Goal: Task Accomplishment & Management: Manage account settings

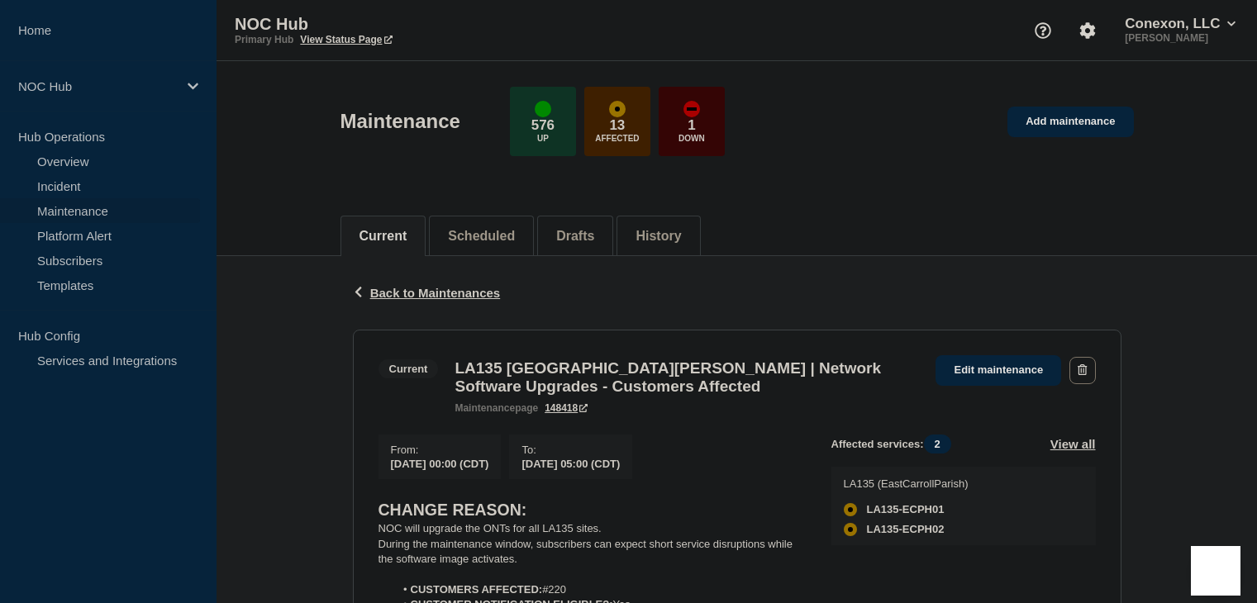
scroll to position [165, 0]
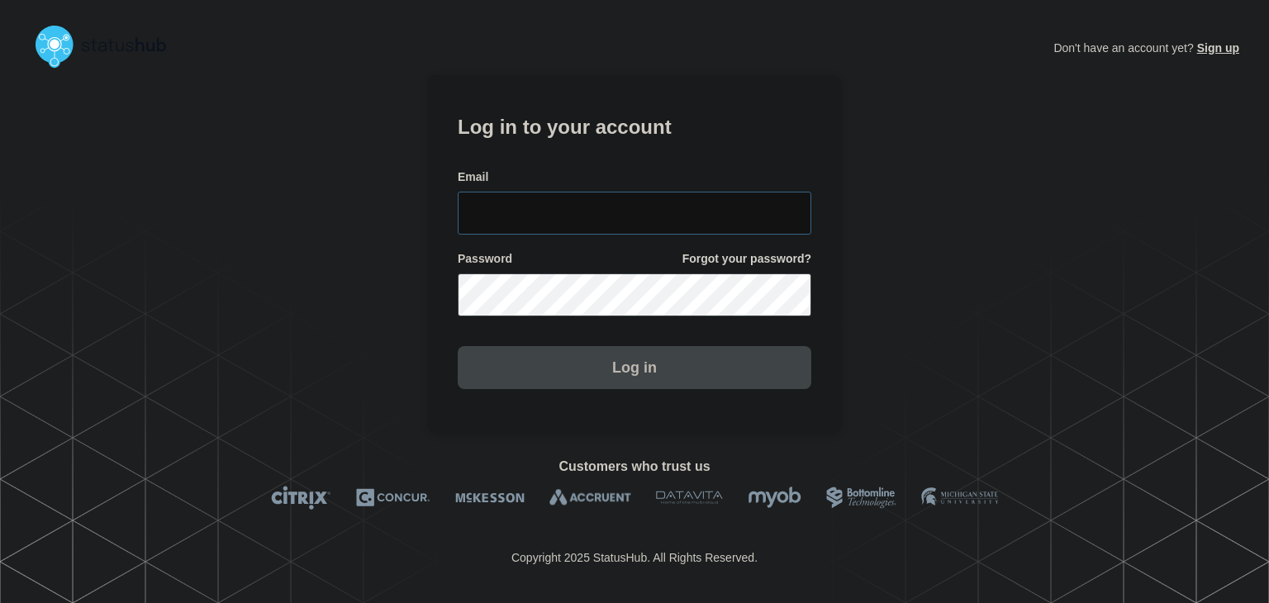
type input "amanda.mckeehan@conexon.us"
click at [638, 376] on button "Log in" at bounding box center [635, 367] width 354 height 43
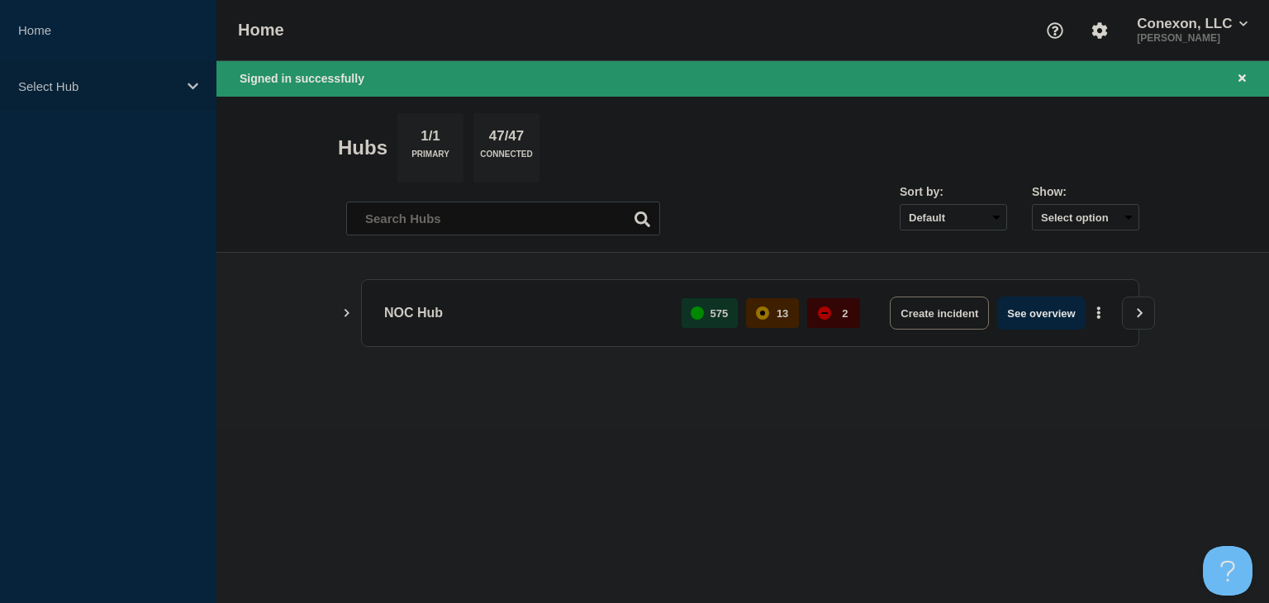
click at [163, 93] on div "Select Hub" at bounding box center [108, 86] width 216 height 50
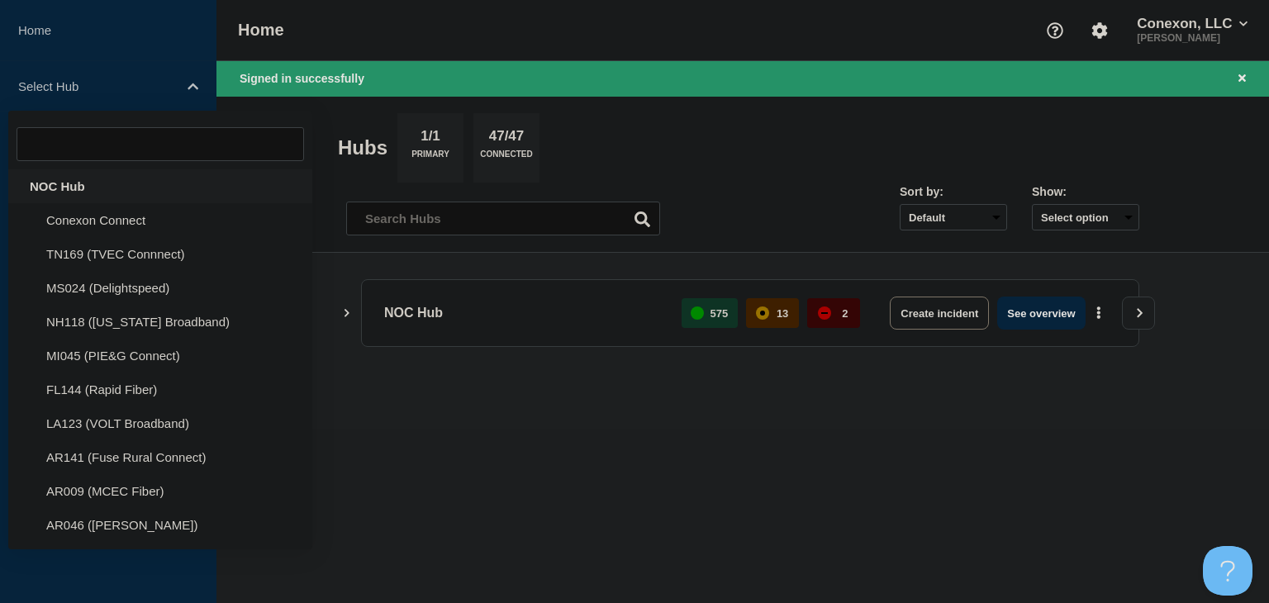
click at [126, 180] on div "NOC Hub" at bounding box center [160, 186] width 304 height 34
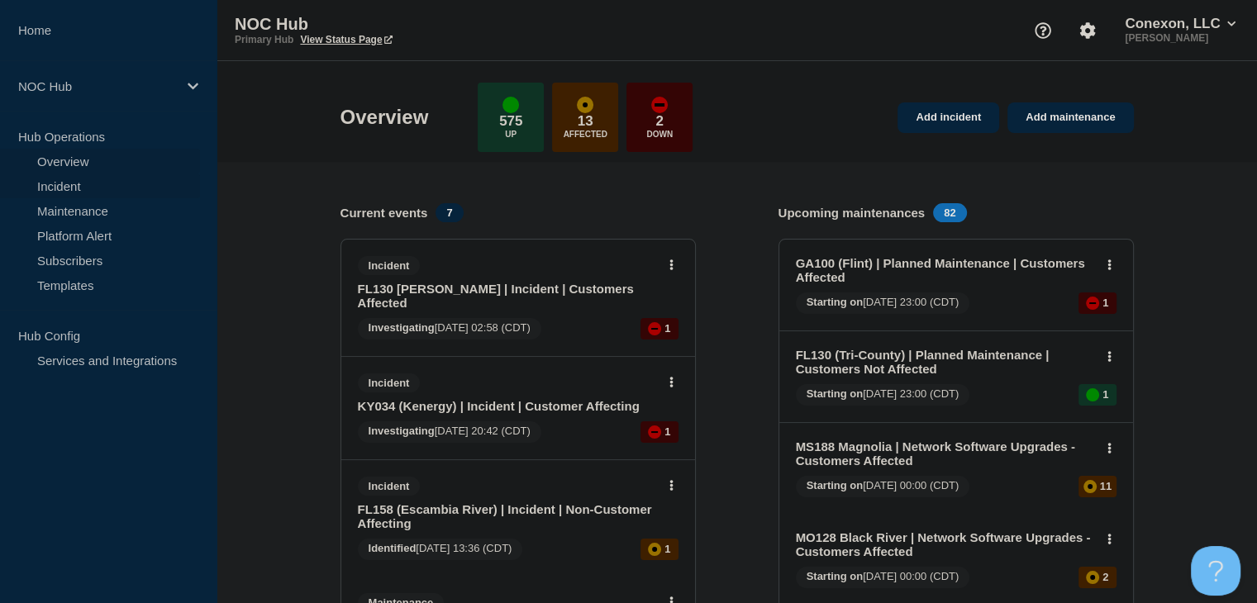
click at [97, 182] on link "Incident" at bounding box center [100, 186] width 200 height 25
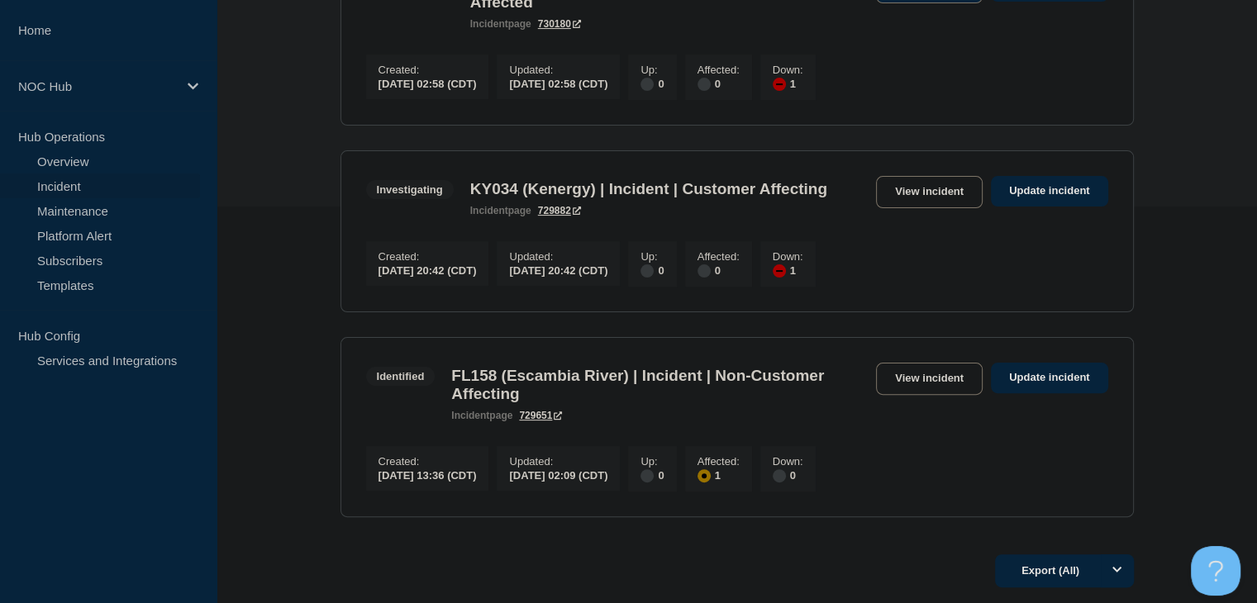
scroll to position [413, 0]
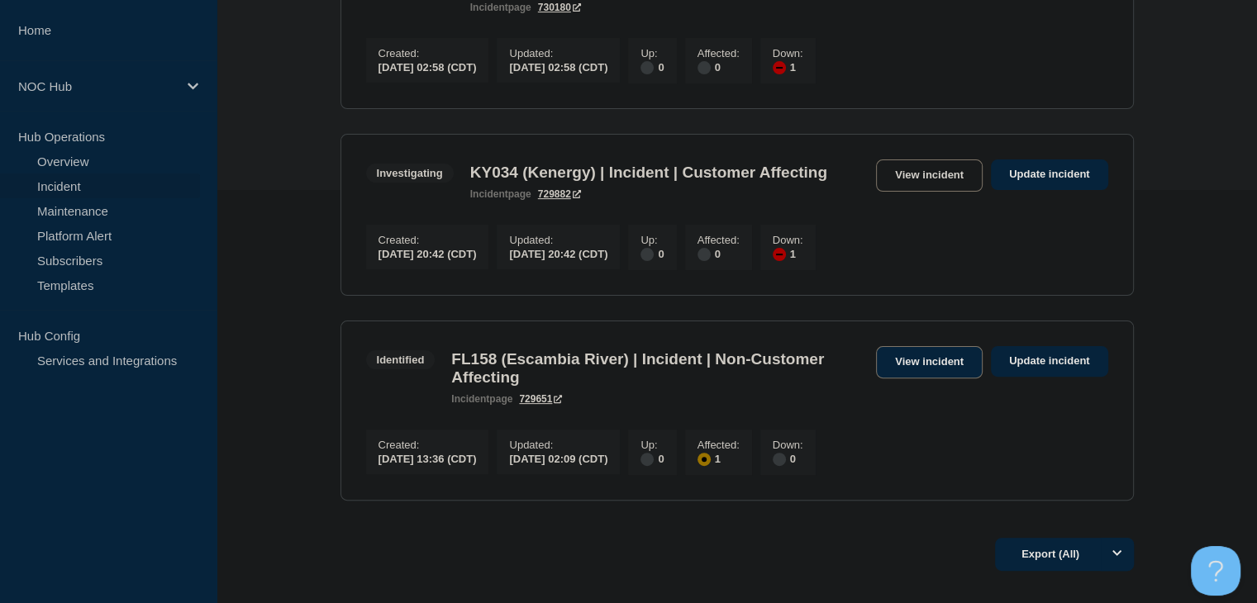
click at [925, 368] on link "View incident" at bounding box center [929, 362] width 107 height 32
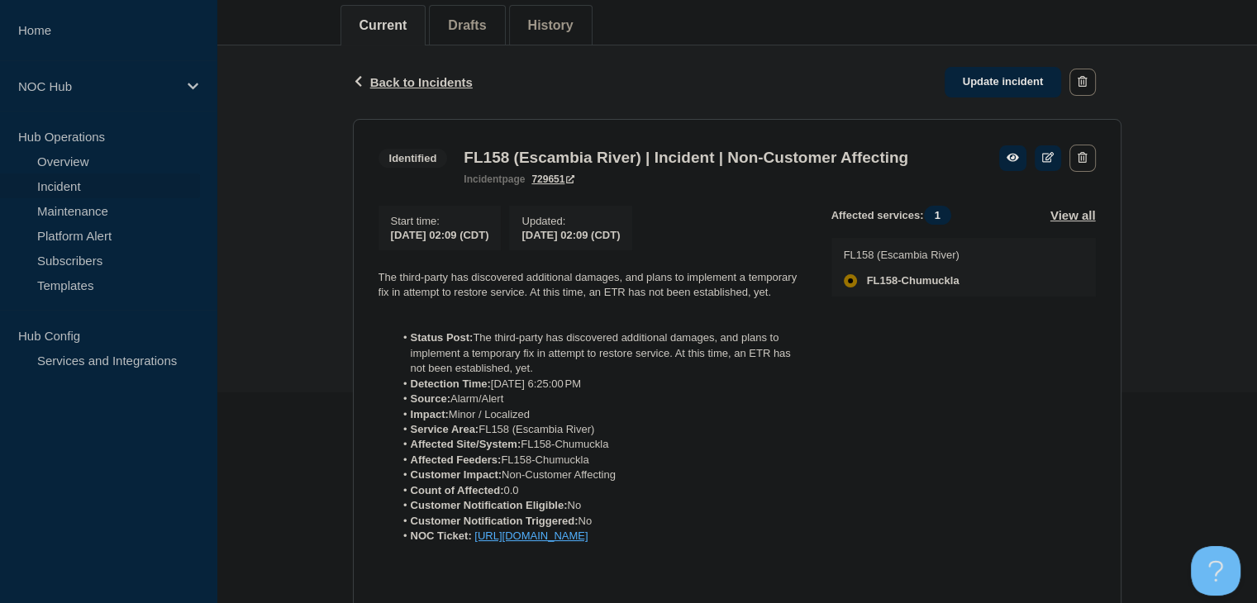
scroll to position [248, 0]
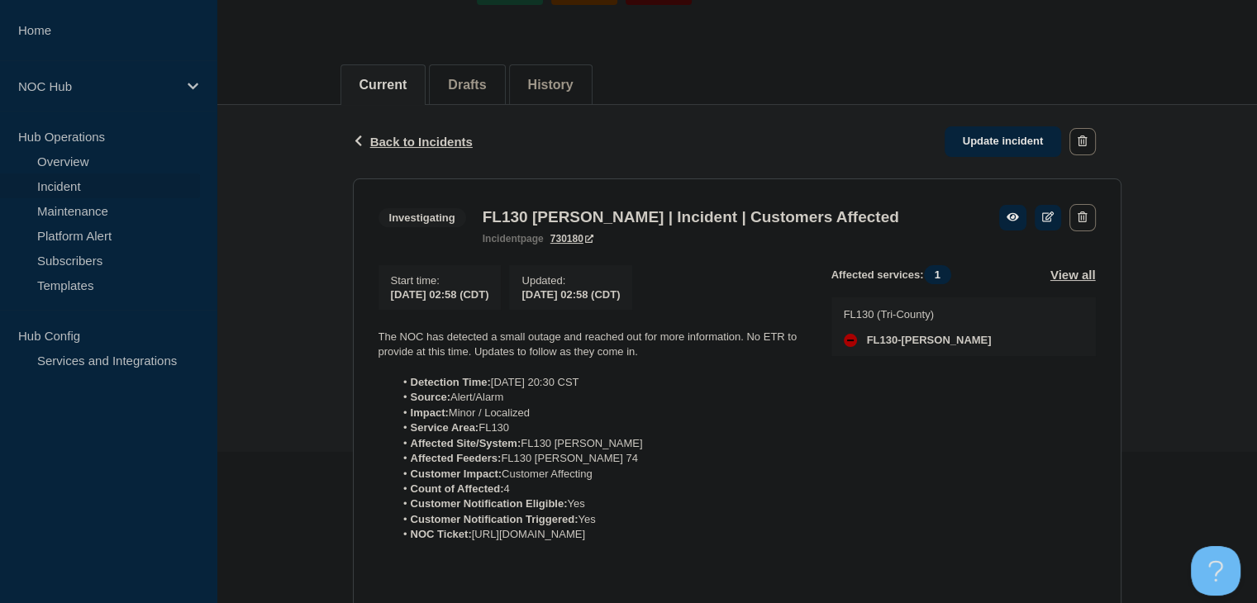
scroll to position [248, 0]
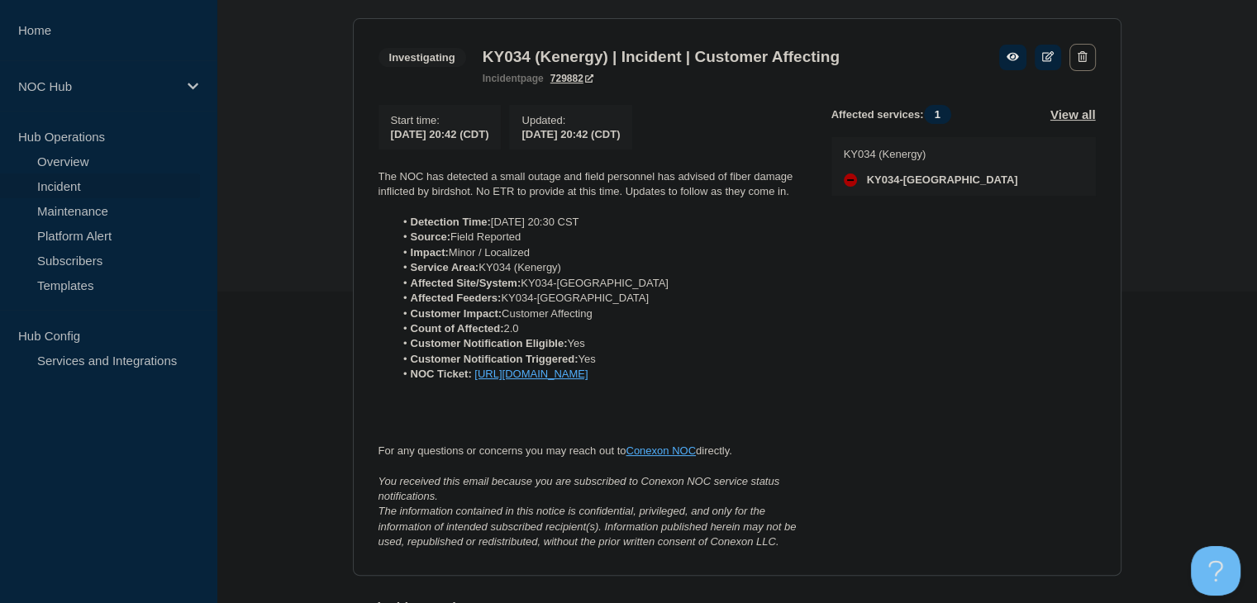
scroll to position [151, 0]
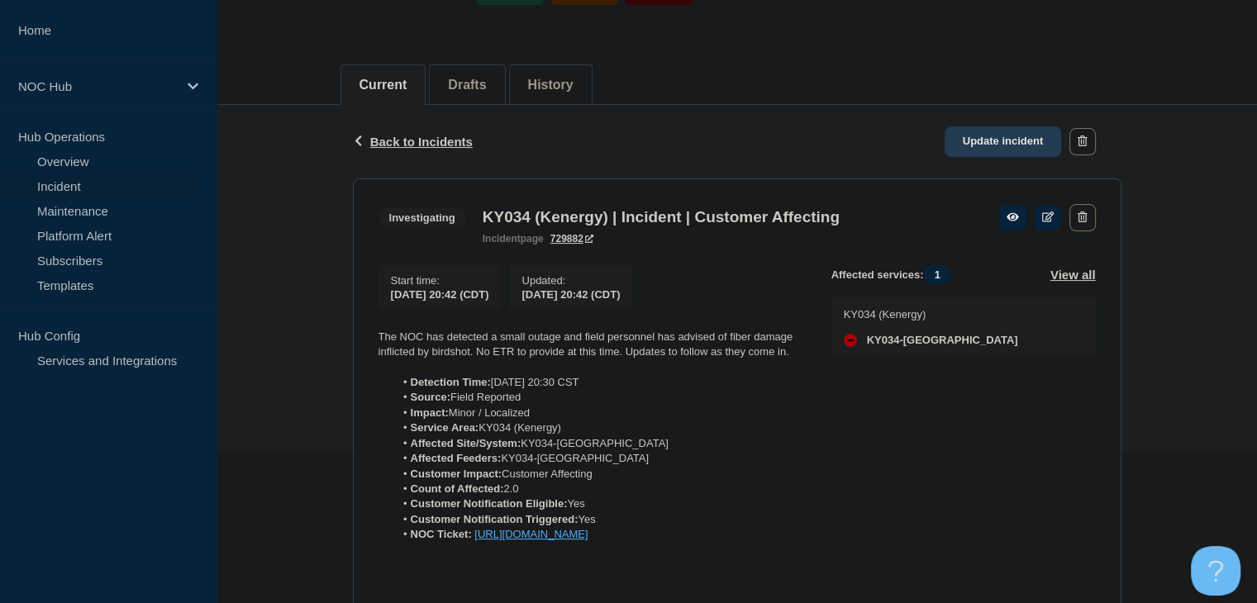
click at [978, 137] on link "Update incident" at bounding box center [1002, 141] width 117 height 31
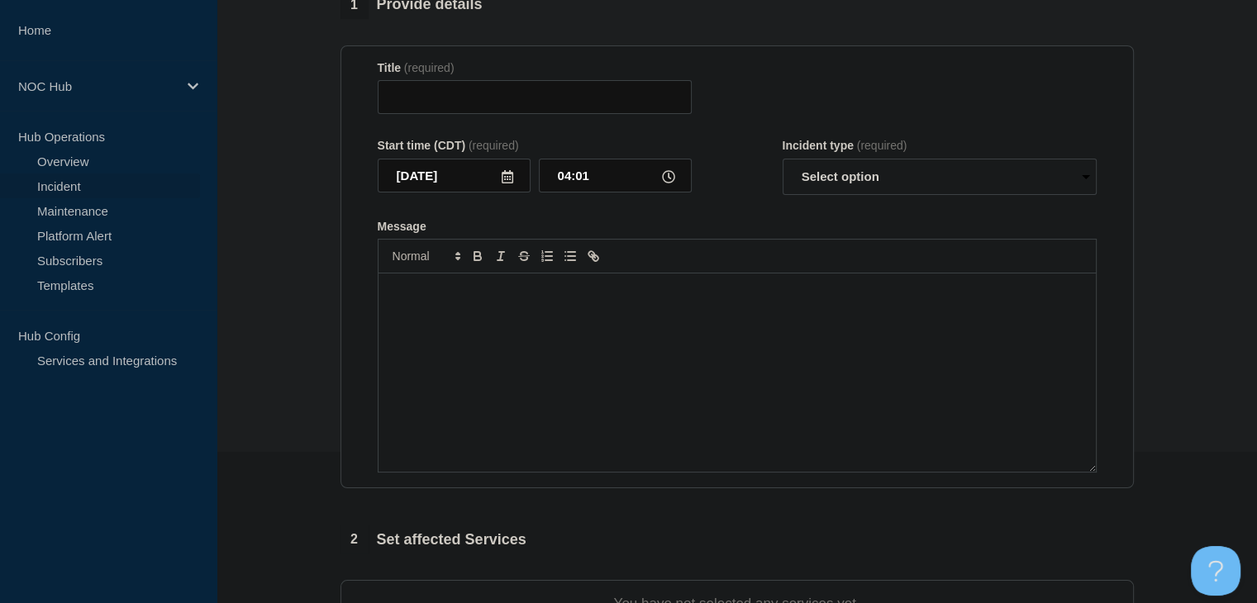
type input "KY034 (Kenergy) | Incident | Customer Affecting"
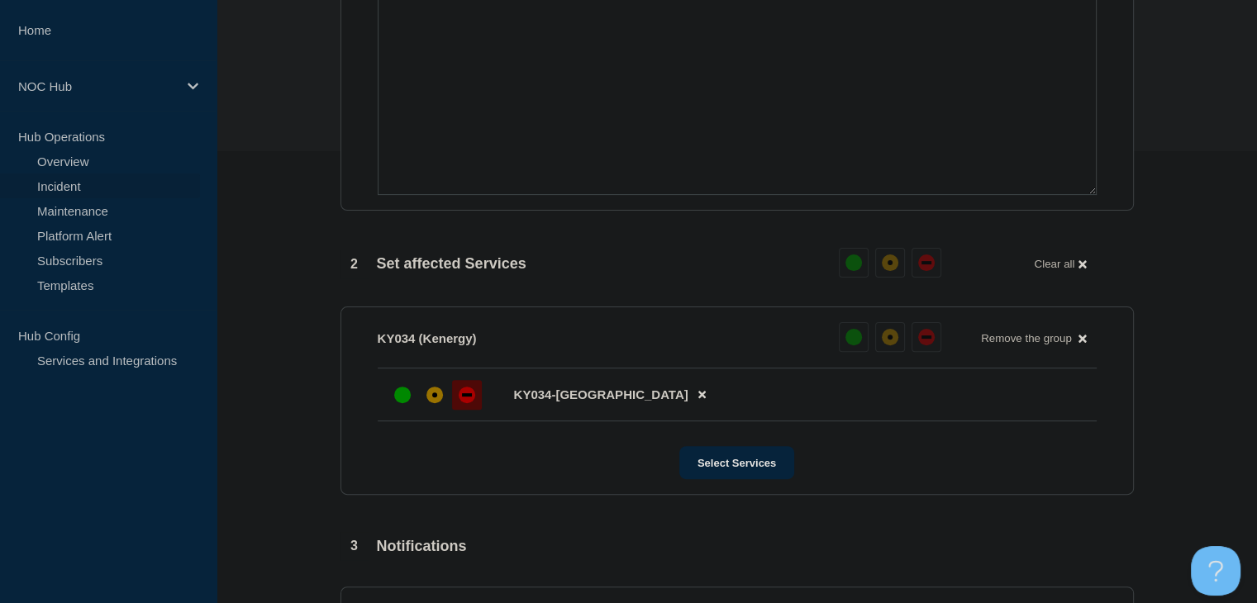
scroll to position [647, 0]
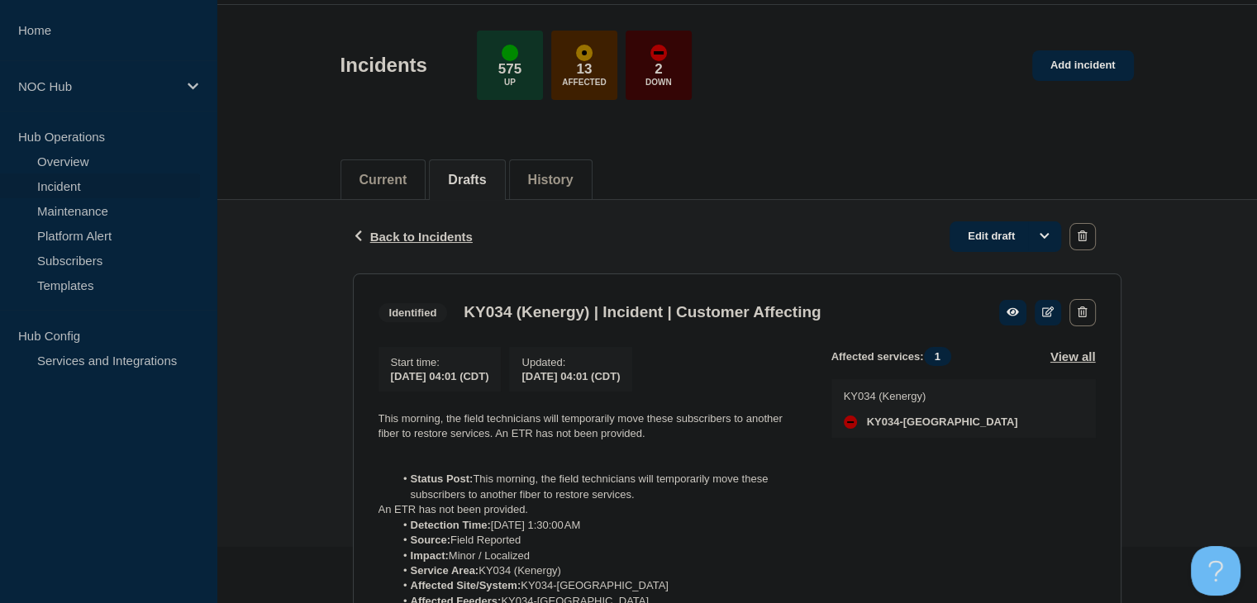
scroll to position [83, 0]
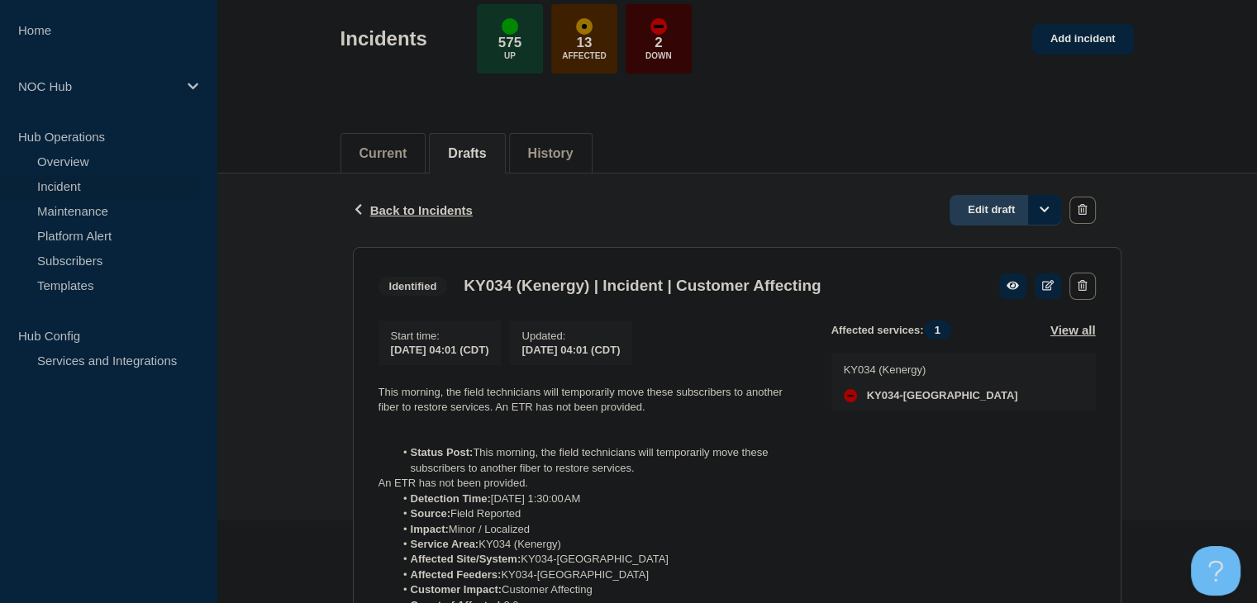
click at [998, 212] on link "Edit draft" at bounding box center [1005, 210] width 112 height 31
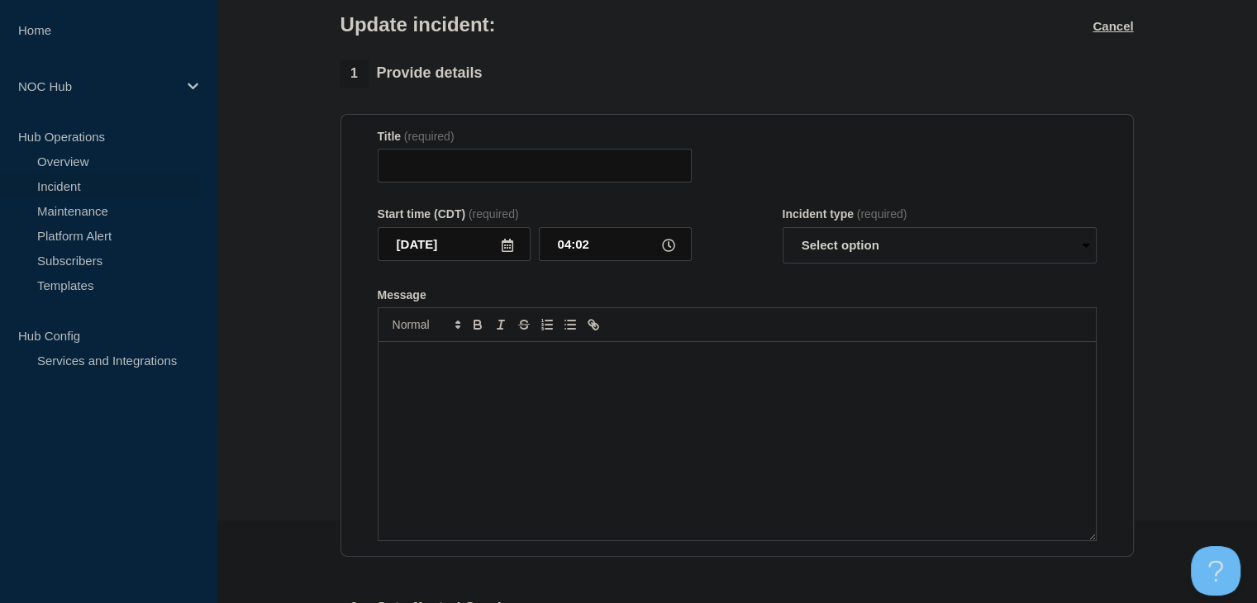
type input "KY034 (Kenergy) | Incident | Customer Affecting"
type input "04:01"
select select "identified"
radio input "false"
radio input "true"
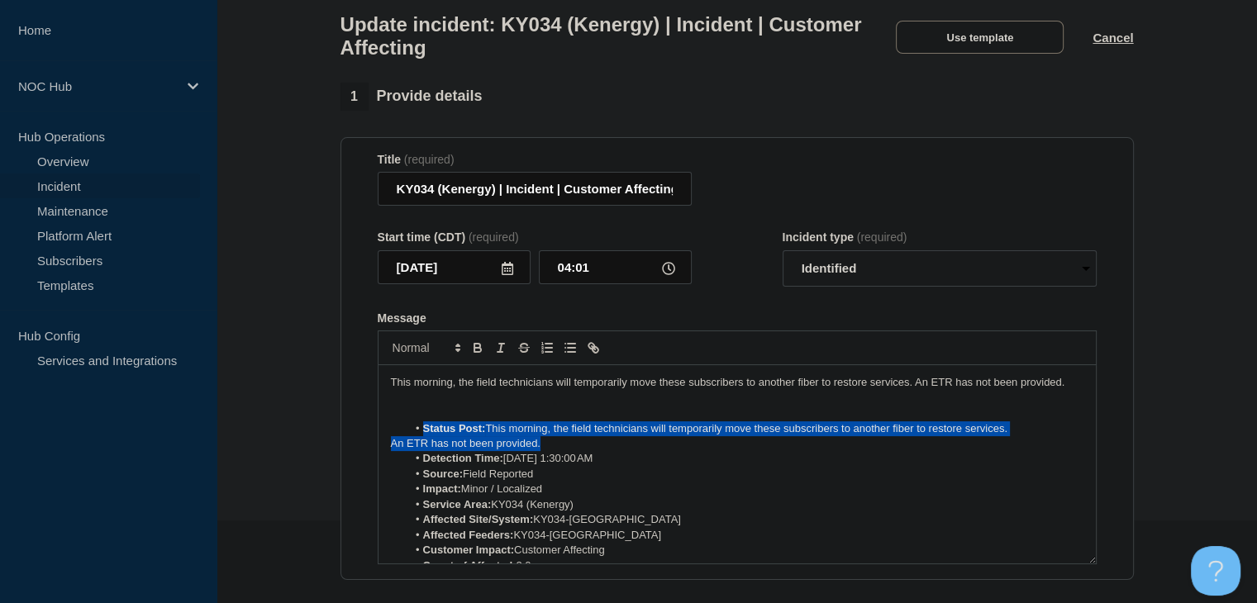
drag, startPoint x: 520, startPoint y: 452, endPoint x: 383, endPoint y: 443, distance: 137.5
click at [383, 443] on div "This morning, the field technicians will temporarily move these subscribers to …" at bounding box center [736, 464] width 717 height 198
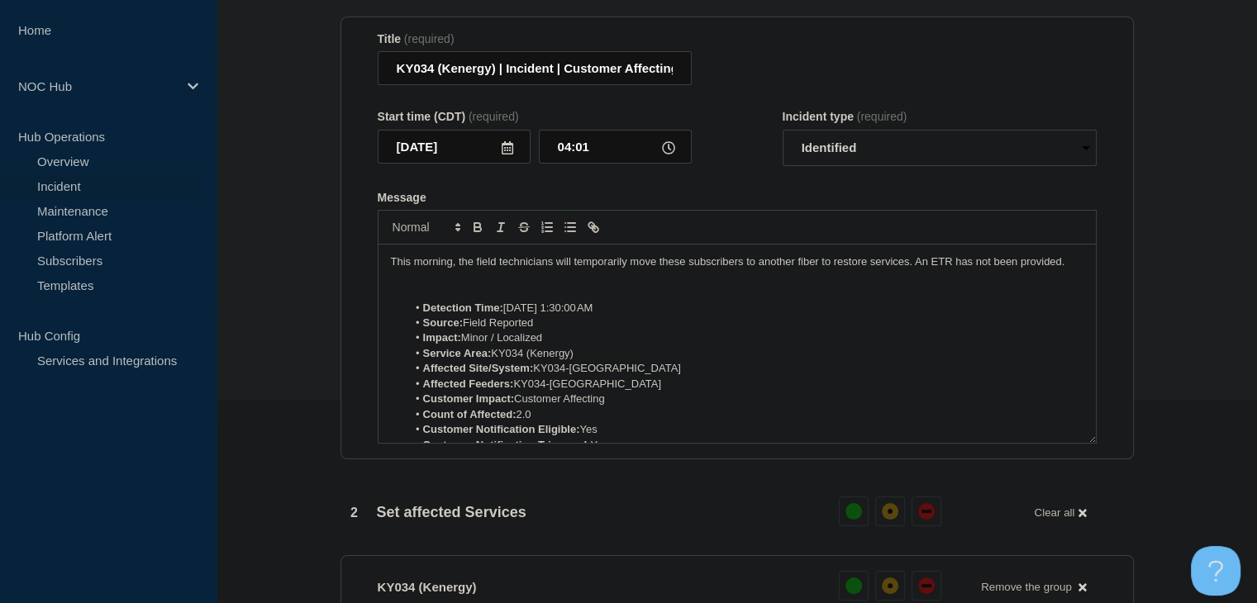
scroll to position [631, 0]
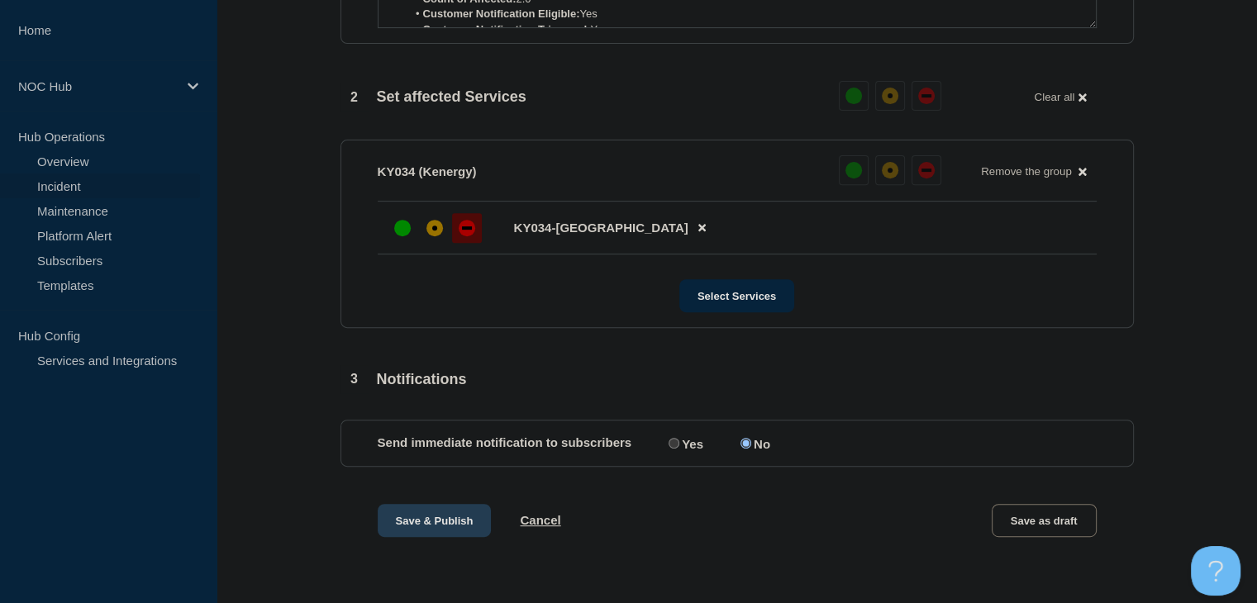
click at [404, 526] on button "Save & Publish" at bounding box center [435, 520] width 114 height 33
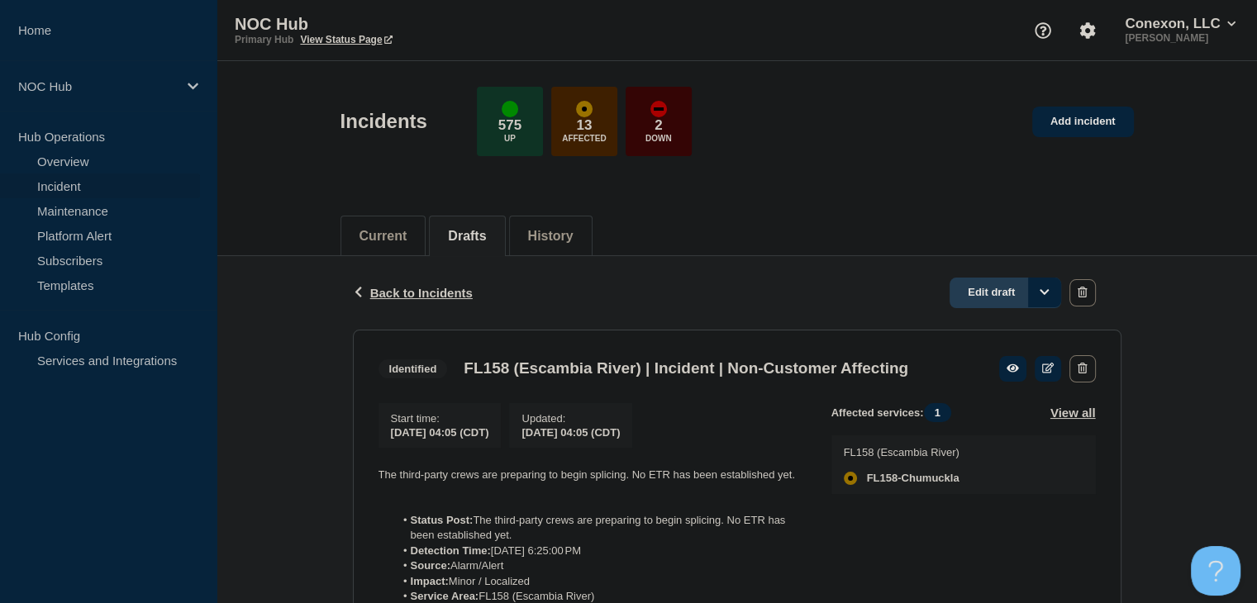
click at [974, 297] on link "Edit draft" at bounding box center [1005, 293] width 112 height 31
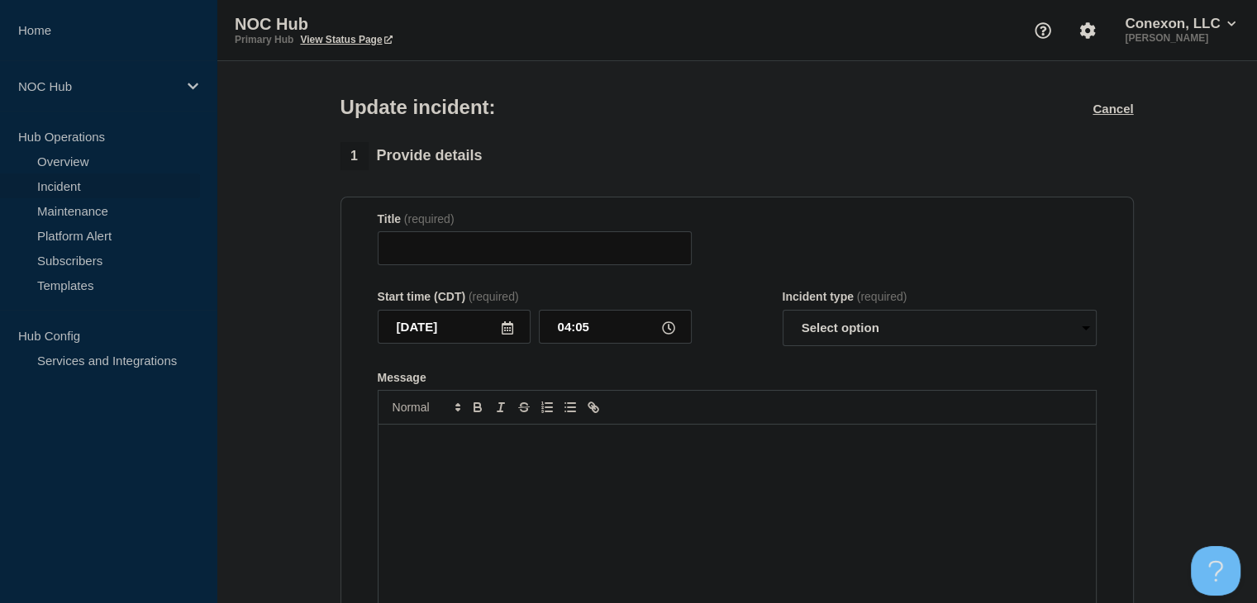
type input "FL158 (Escambia River) | Incident | Non-Customer Affecting"
select select "identified"
radio input "false"
radio input "true"
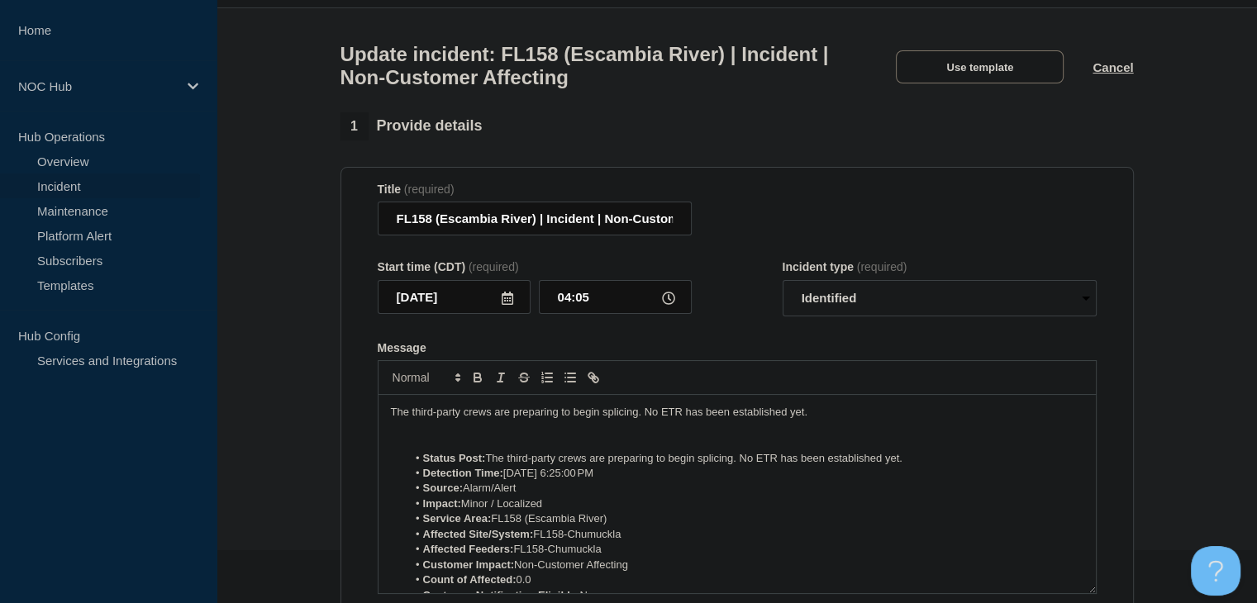
scroll to position [165, 0]
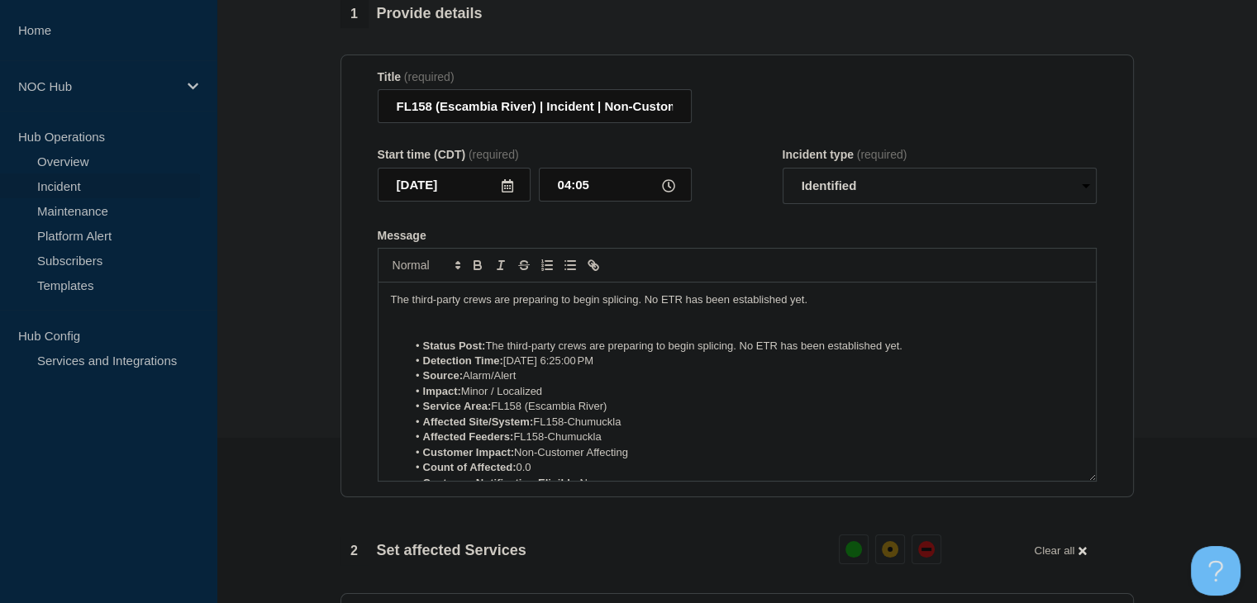
click at [535, 354] on li "Status Post: The third-party crews are preparing to begin splicing. No ETR has …" at bounding box center [745, 346] width 677 height 15
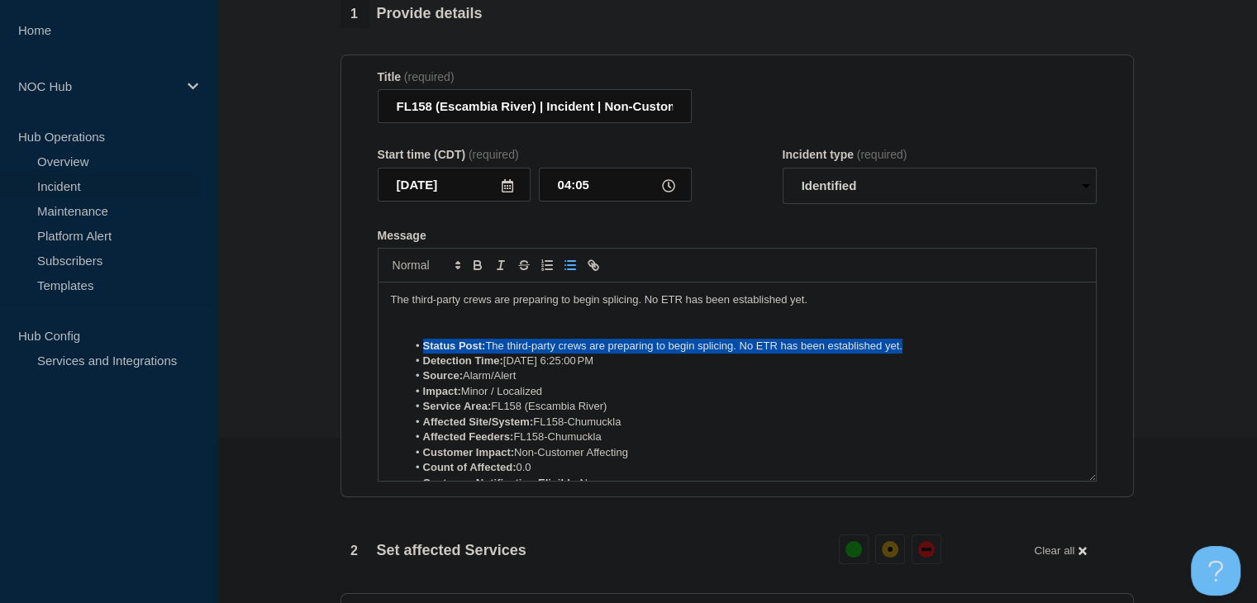
click at [535, 354] on li "Status Post: The third-party crews are preparing to begin splicing. No ETR has …" at bounding box center [745, 346] width 677 height 15
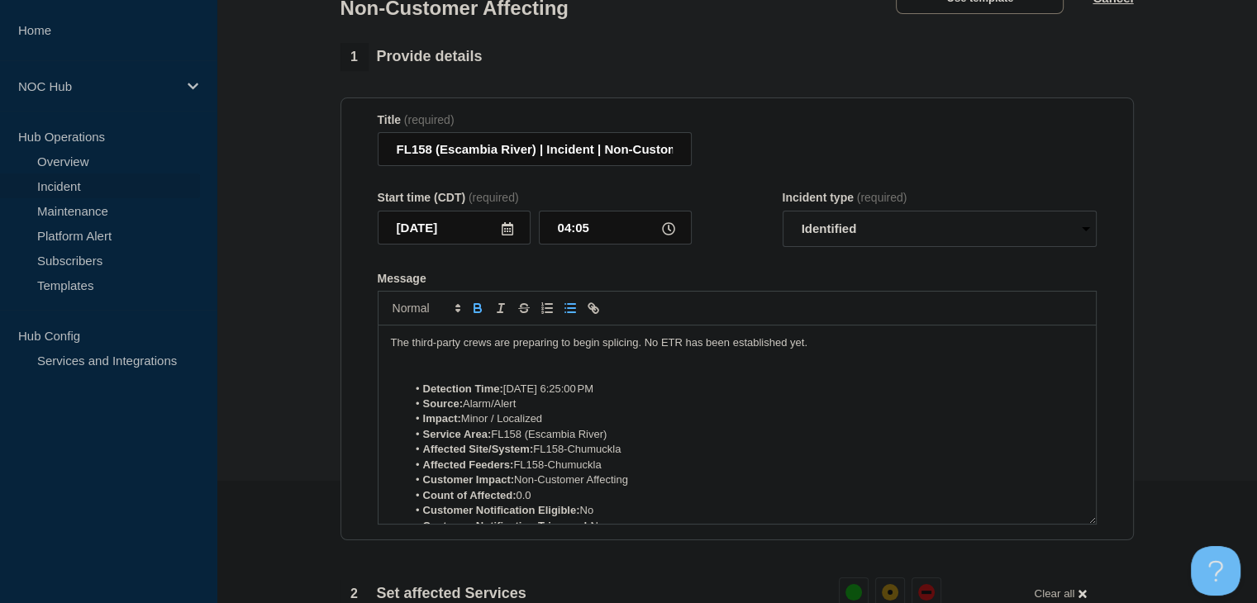
scroll to position [83, 0]
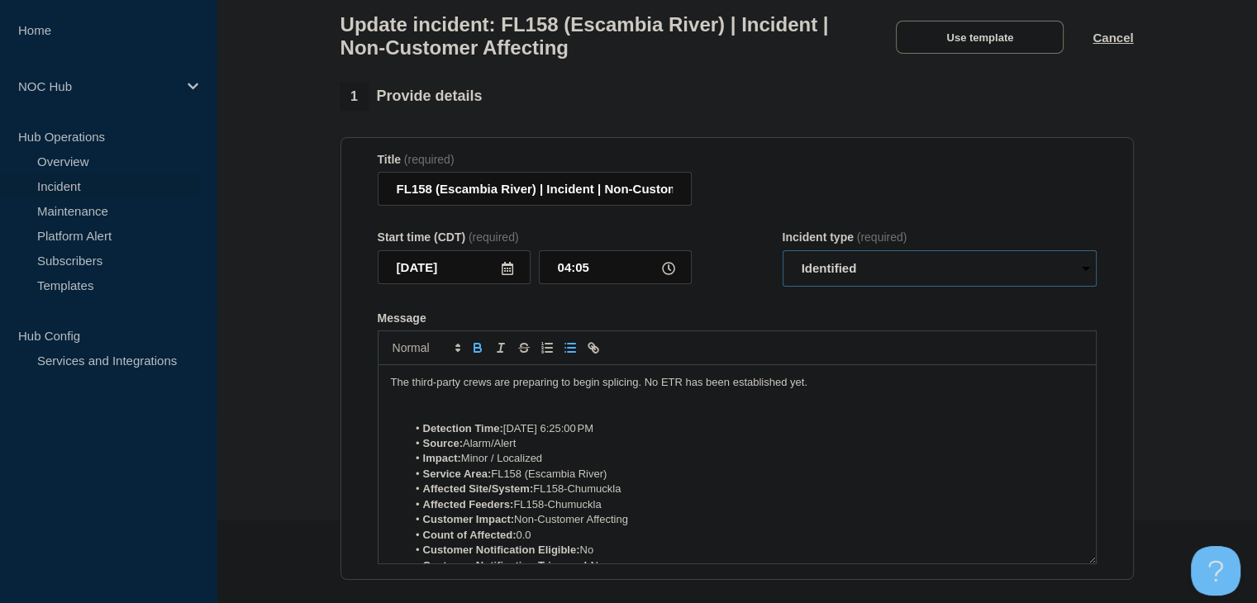
click at [830, 286] on select "Select option Investigating Identified Monitoring Resolved" at bounding box center [940, 268] width 314 height 36
select select "monitoring"
click at [783, 260] on select "Select option Investigating Identified Monitoring Resolved" at bounding box center [940, 268] width 314 height 36
click at [708, 304] on form "Title (required) FL158 (Escambia River) | Incident | Non-Customer Affecting Sta…" at bounding box center [737, 359] width 719 height 412
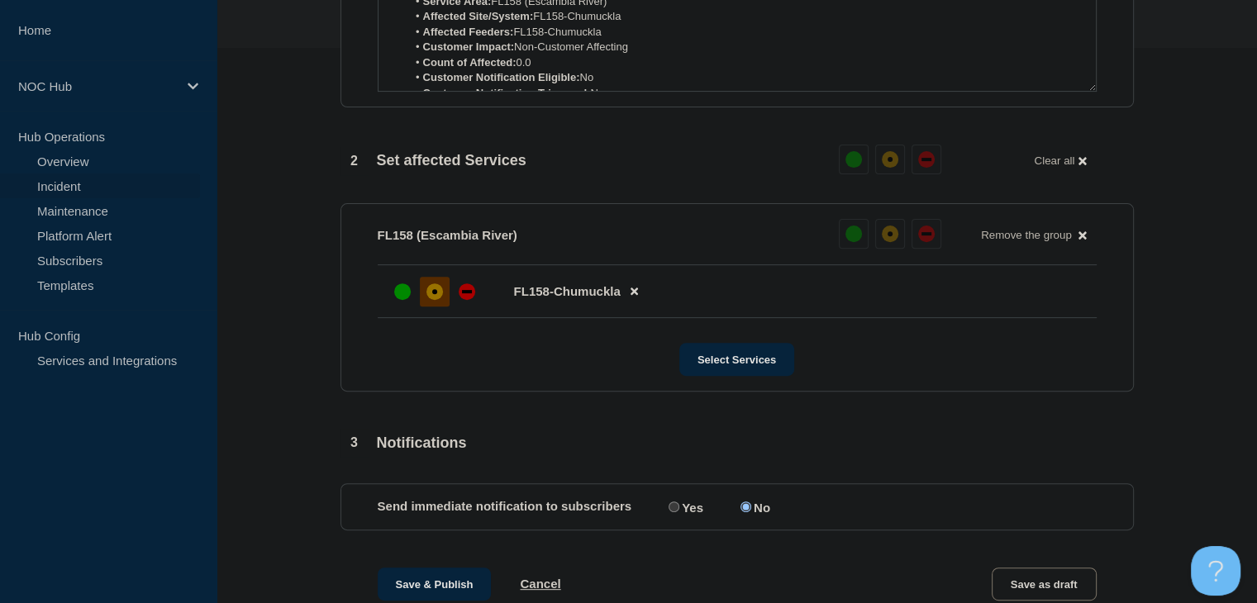
scroll to position [631, 0]
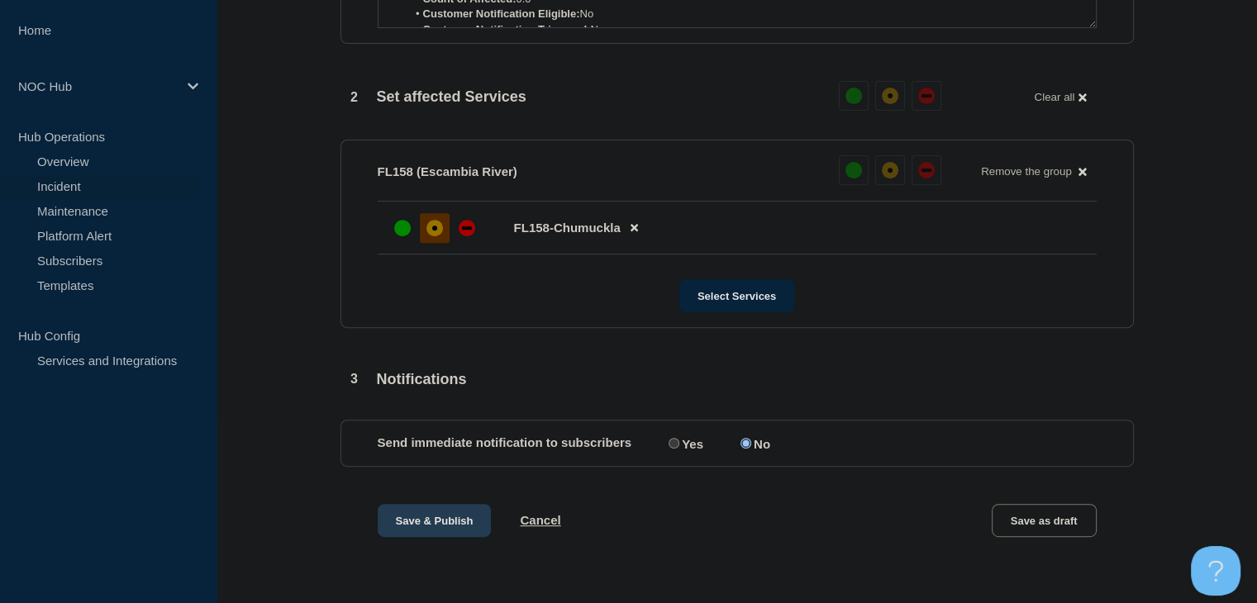
click at [473, 521] on button "Save & Publish" at bounding box center [435, 520] width 114 height 33
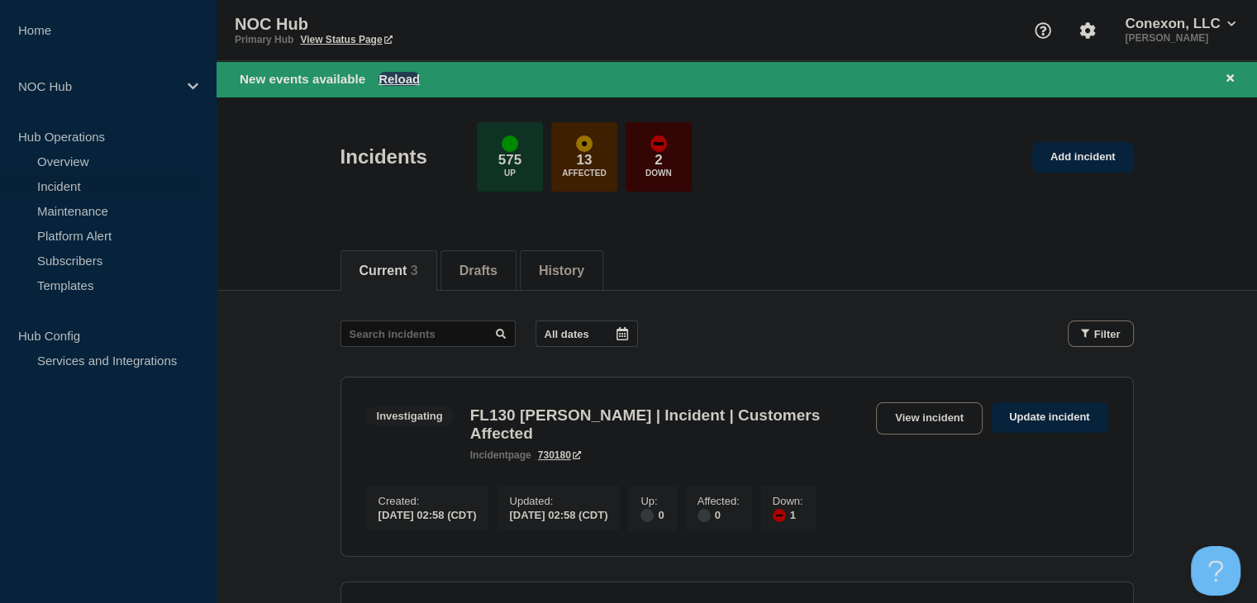
click at [409, 79] on button "Reload" at bounding box center [398, 79] width 41 height 14
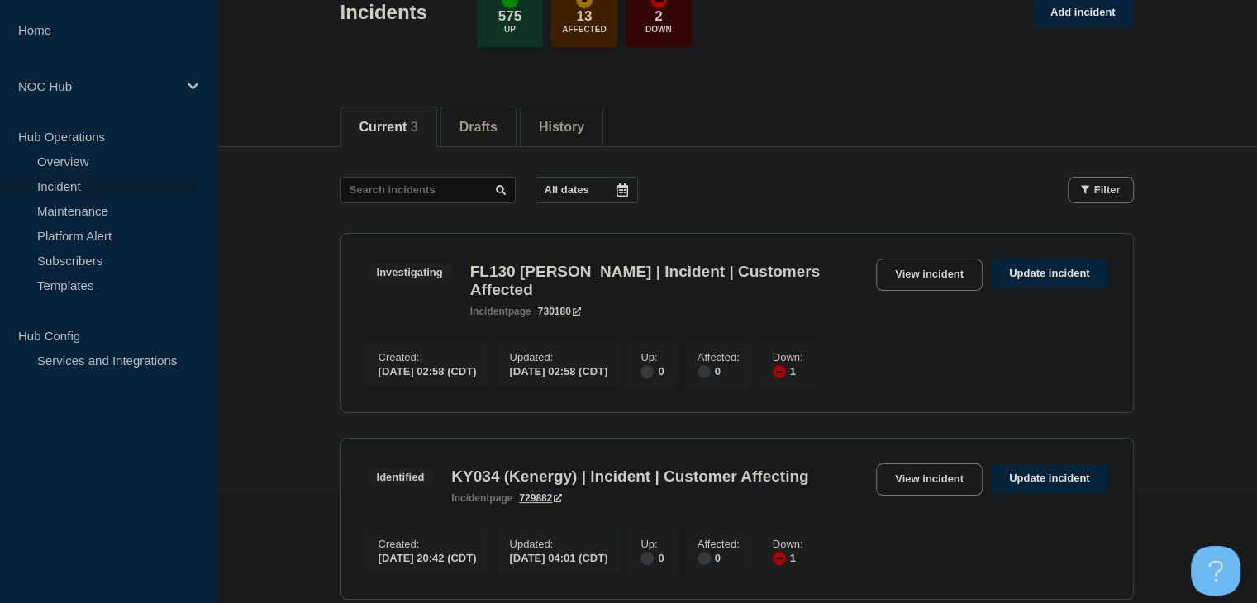
scroll to position [331, 0]
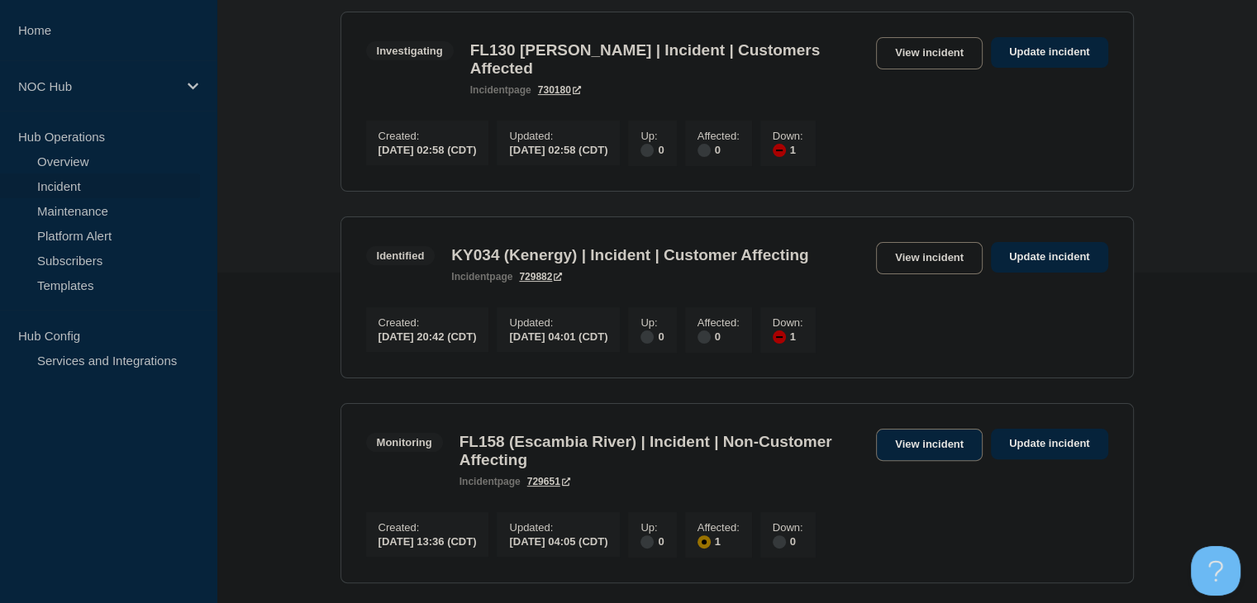
click at [963, 450] on link "View incident" at bounding box center [929, 445] width 107 height 32
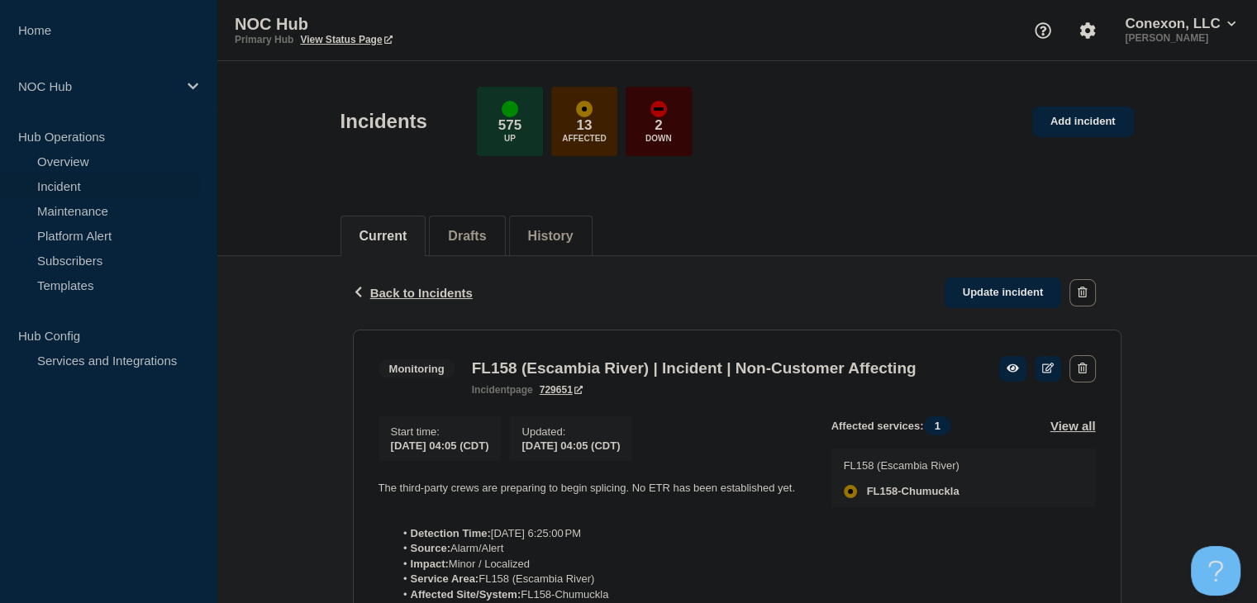
scroll to position [83, 0]
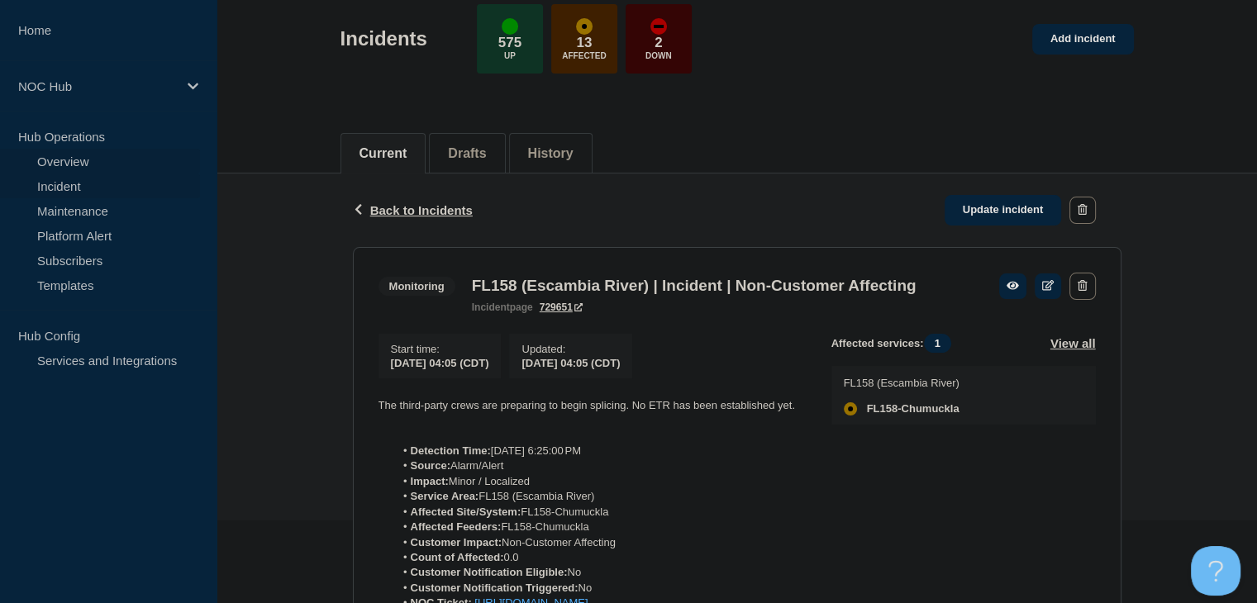
click at [106, 162] on link "Overview" at bounding box center [100, 161] width 200 height 25
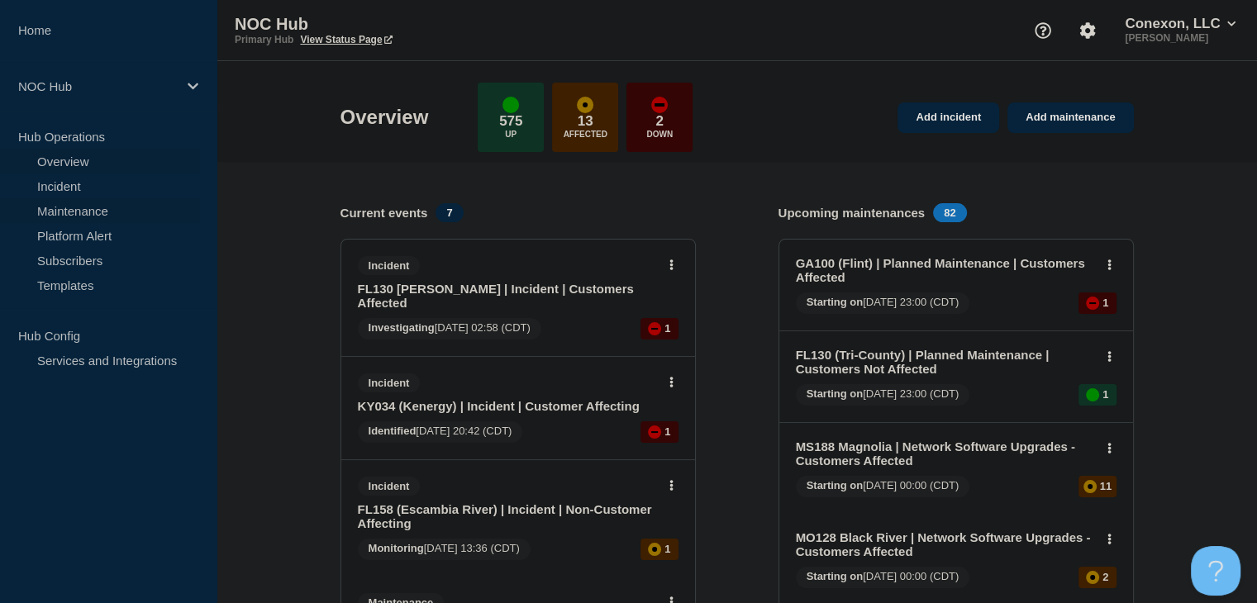
click at [66, 212] on link "Maintenance" at bounding box center [100, 210] width 200 height 25
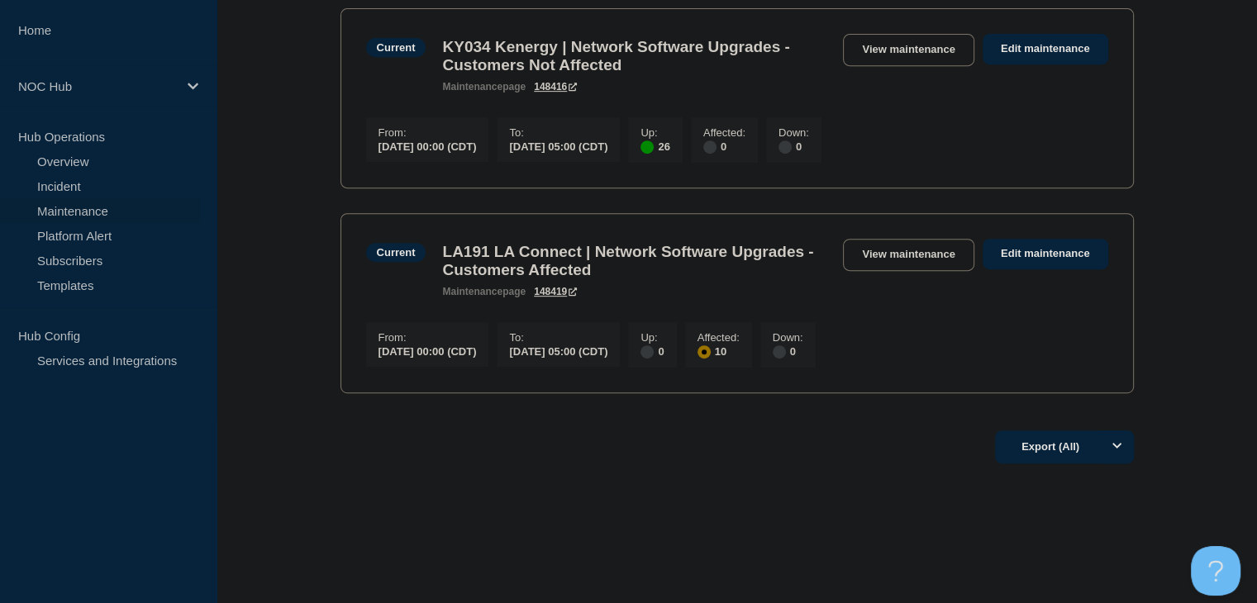
scroll to position [165, 0]
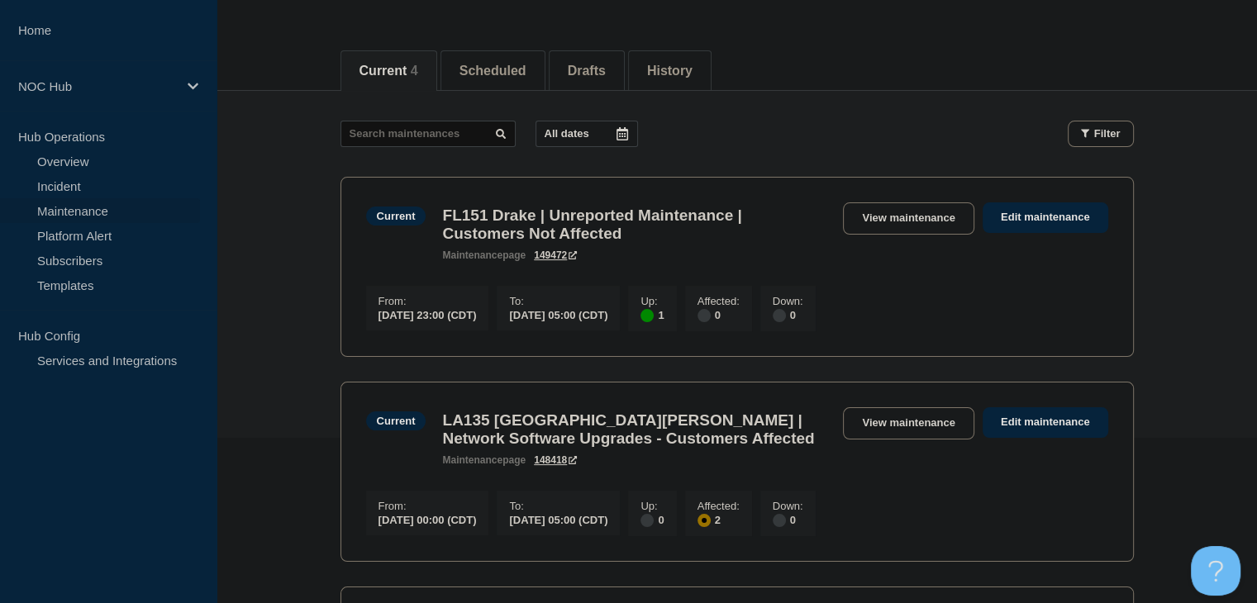
click at [86, 207] on link "Maintenance" at bounding box center [100, 210] width 200 height 25
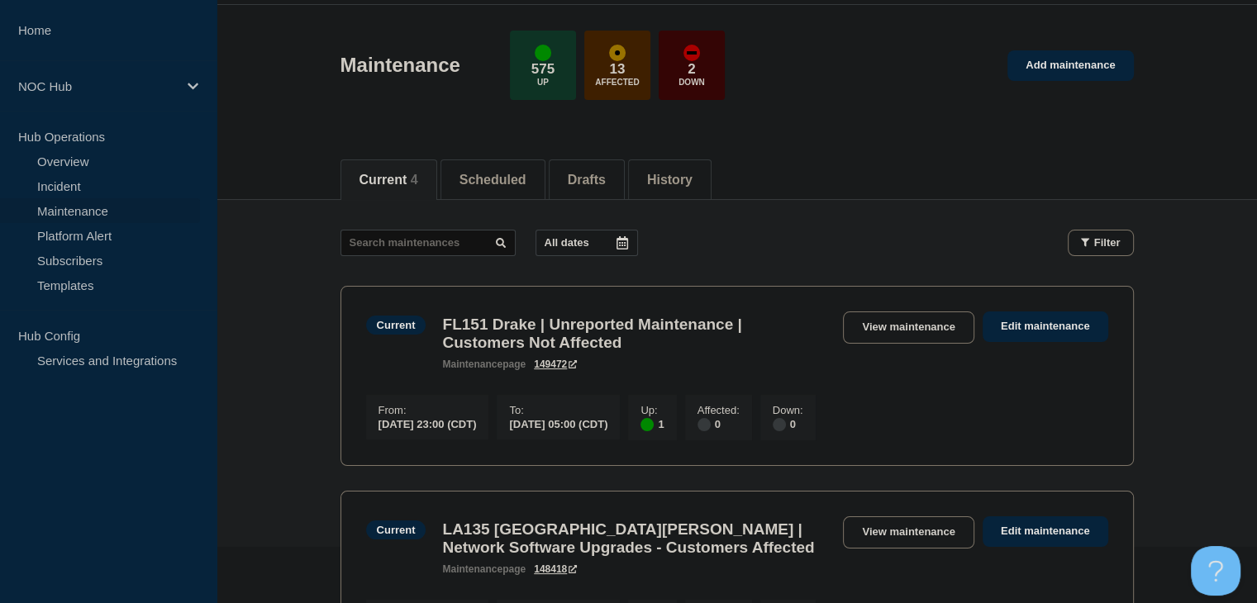
scroll to position [0, 0]
